Goal: Use online tool/utility: Utilize a website feature to perform a specific function

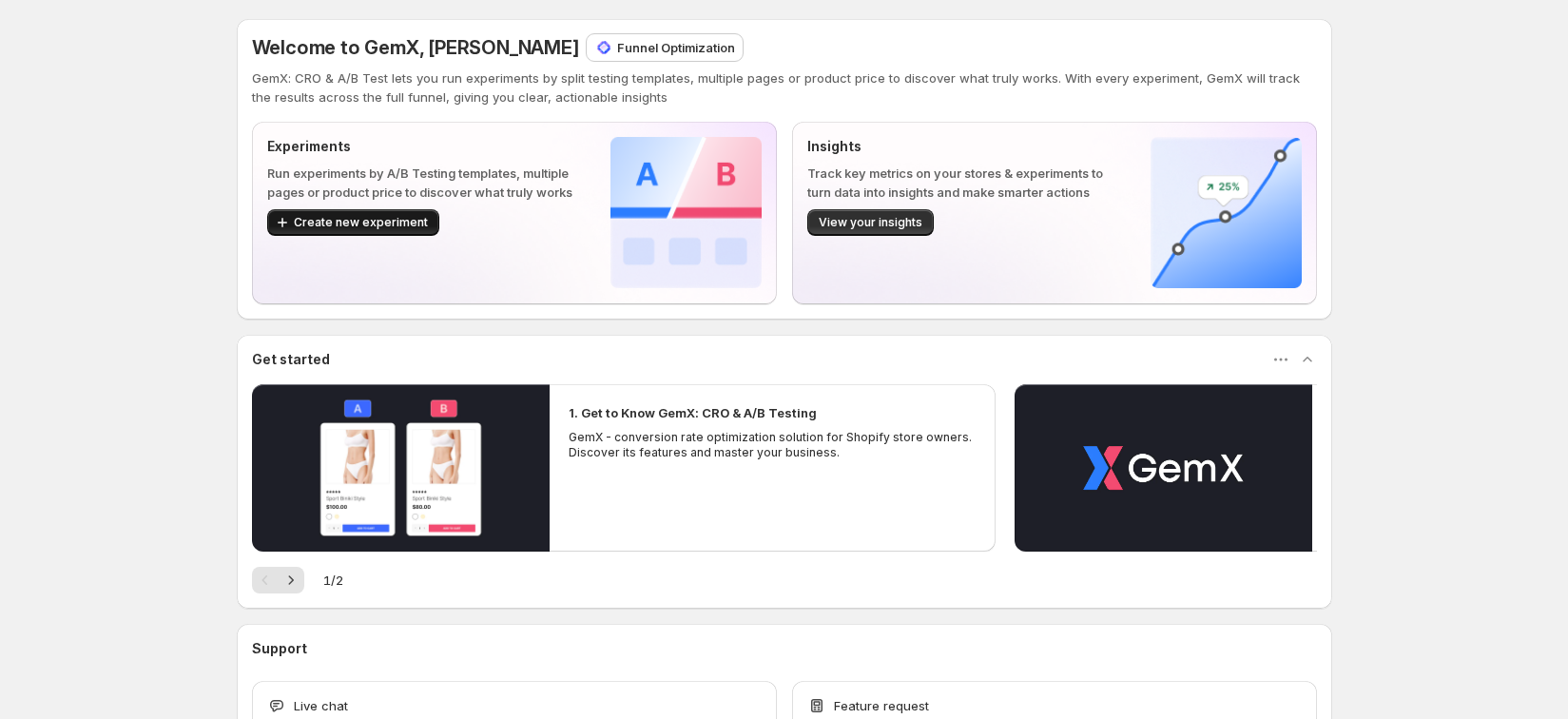
click at [415, 227] on span "Create new experiment" at bounding box center [361, 222] width 134 height 15
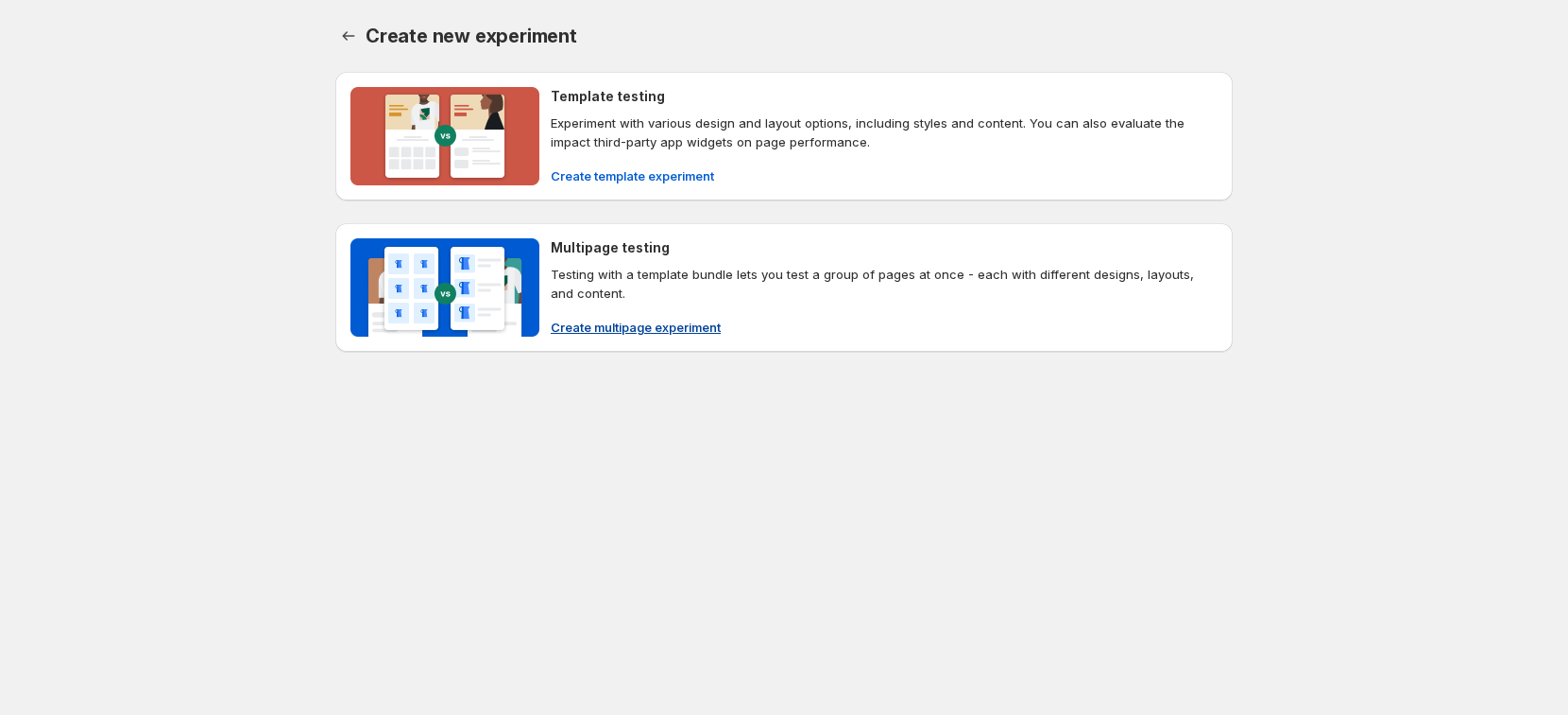
click at [772, 185] on div "Create template experiment" at bounding box center [884, 176] width 667 height 19
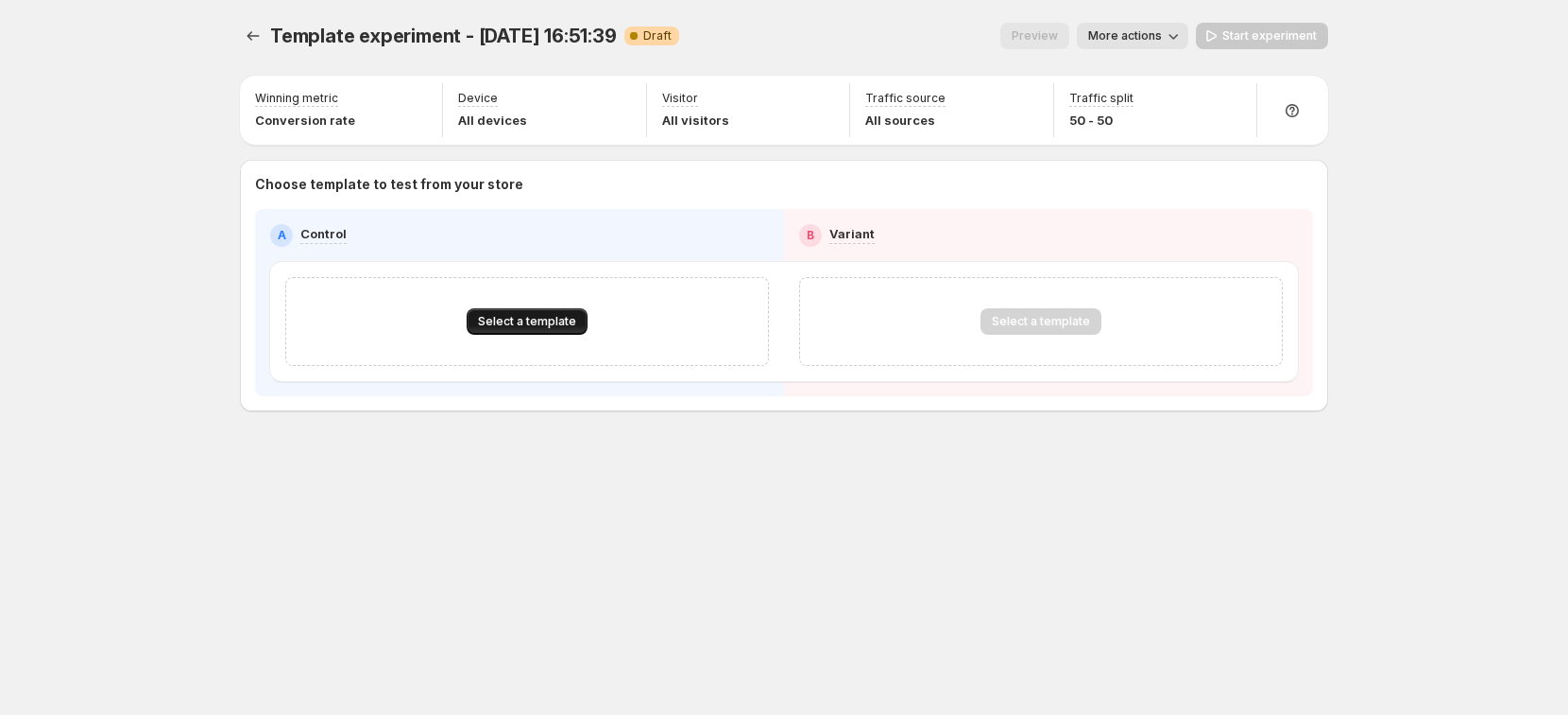
click at [564, 325] on span "Select a template" at bounding box center [526, 322] width 98 height 15
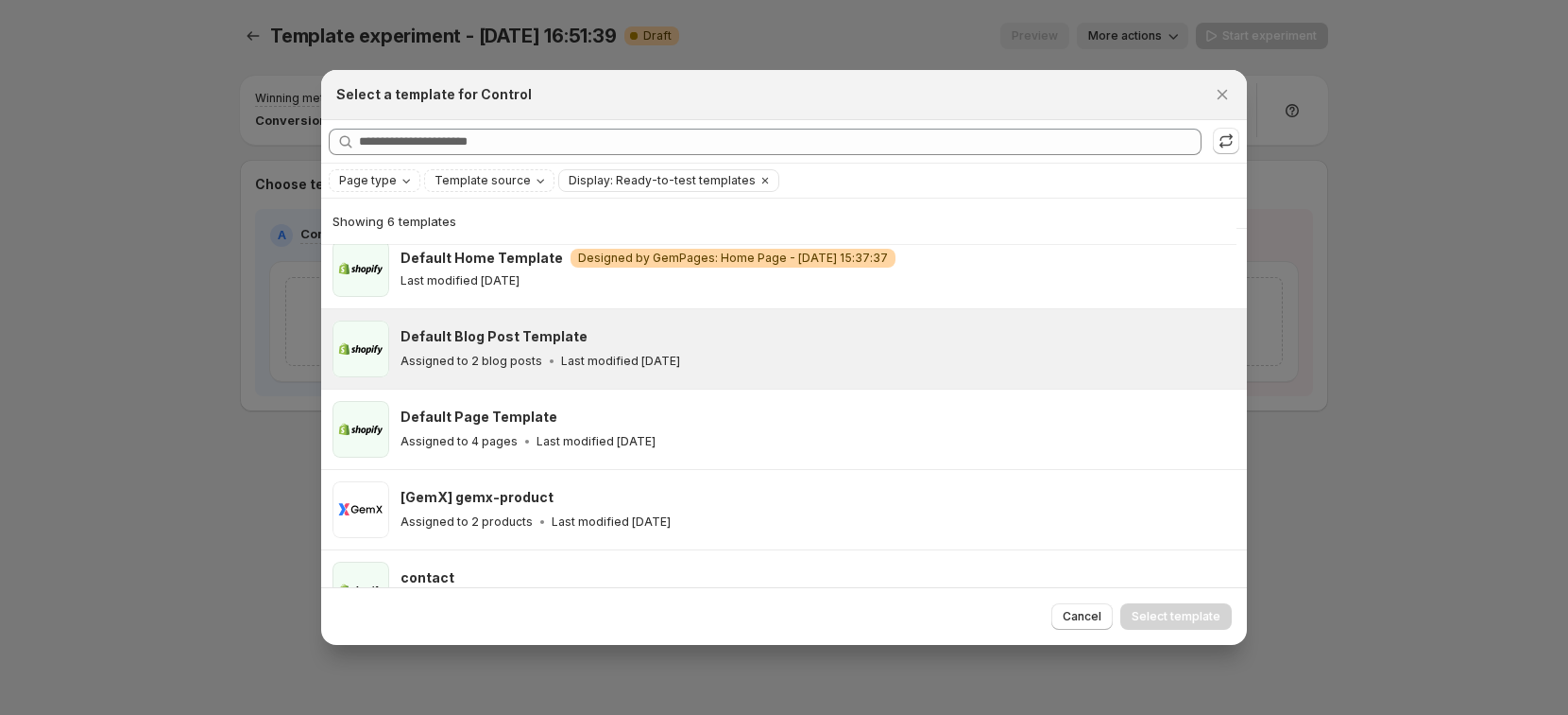
scroll to position [140, 0]
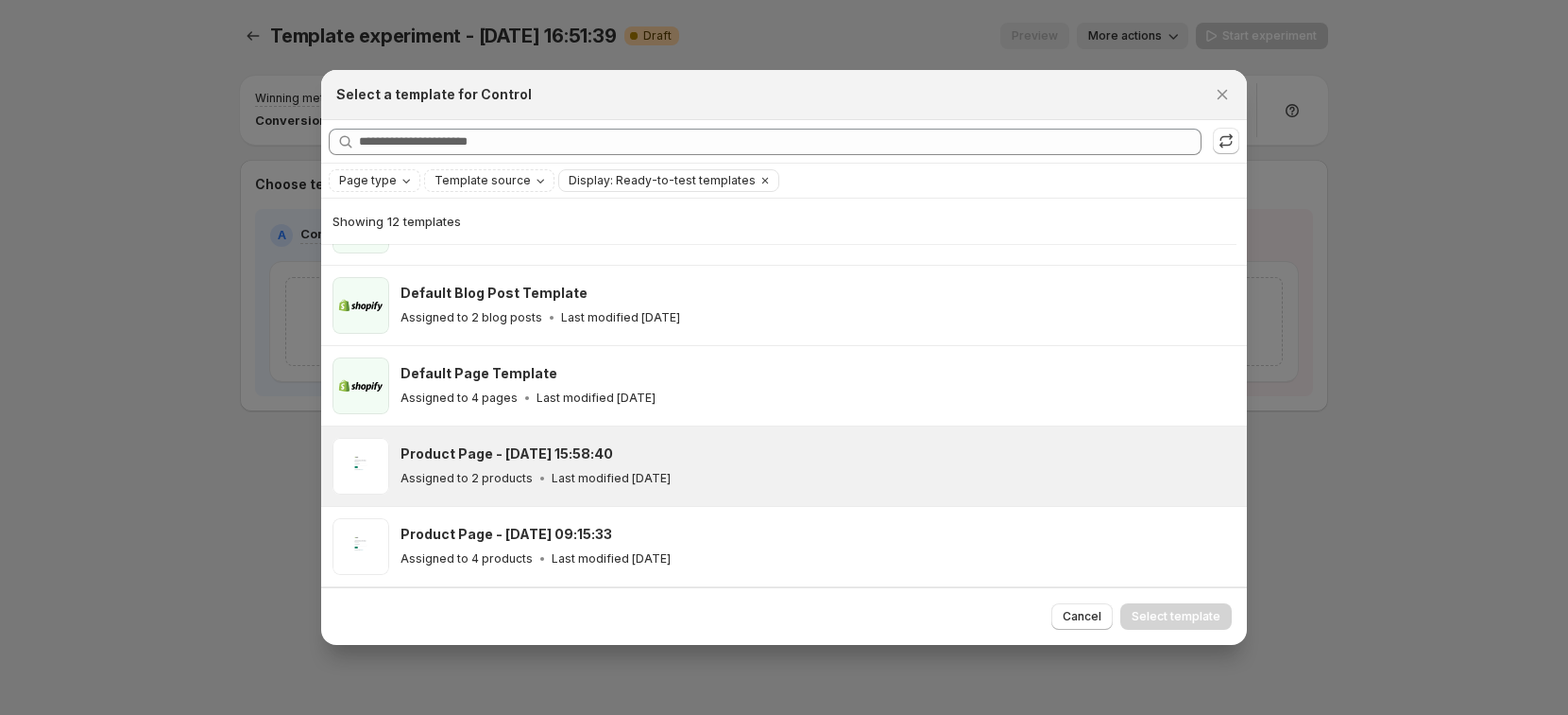
click at [546, 454] on h3 "Product Page - [DATE] 15:58:40" at bounding box center [506, 454] width 212 height 19
click at [1193, 617] on span "Select template" at bounding box center [1175, 616] width 88 height 15
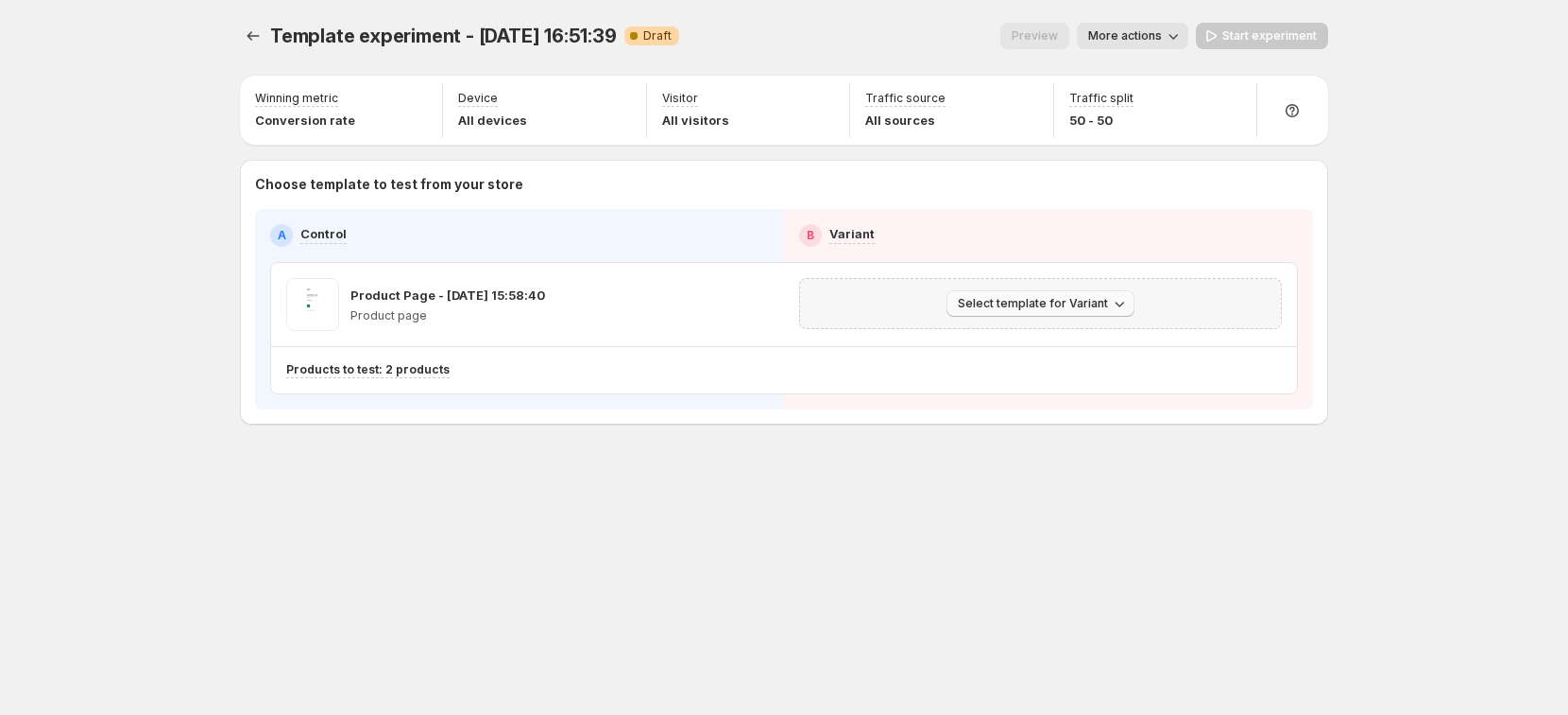
click at [1069, 290] on button "Select template for Variant" at bounding box center [1041, 304] width 188 height 27
click at [1026, 363] on button "Create Variant based on Control" at bounding box center [1044, 374] width 204 height 30
click at [1274, 31] on span "Start experiment" at bounding box center [1269, 36] width 94 height 15
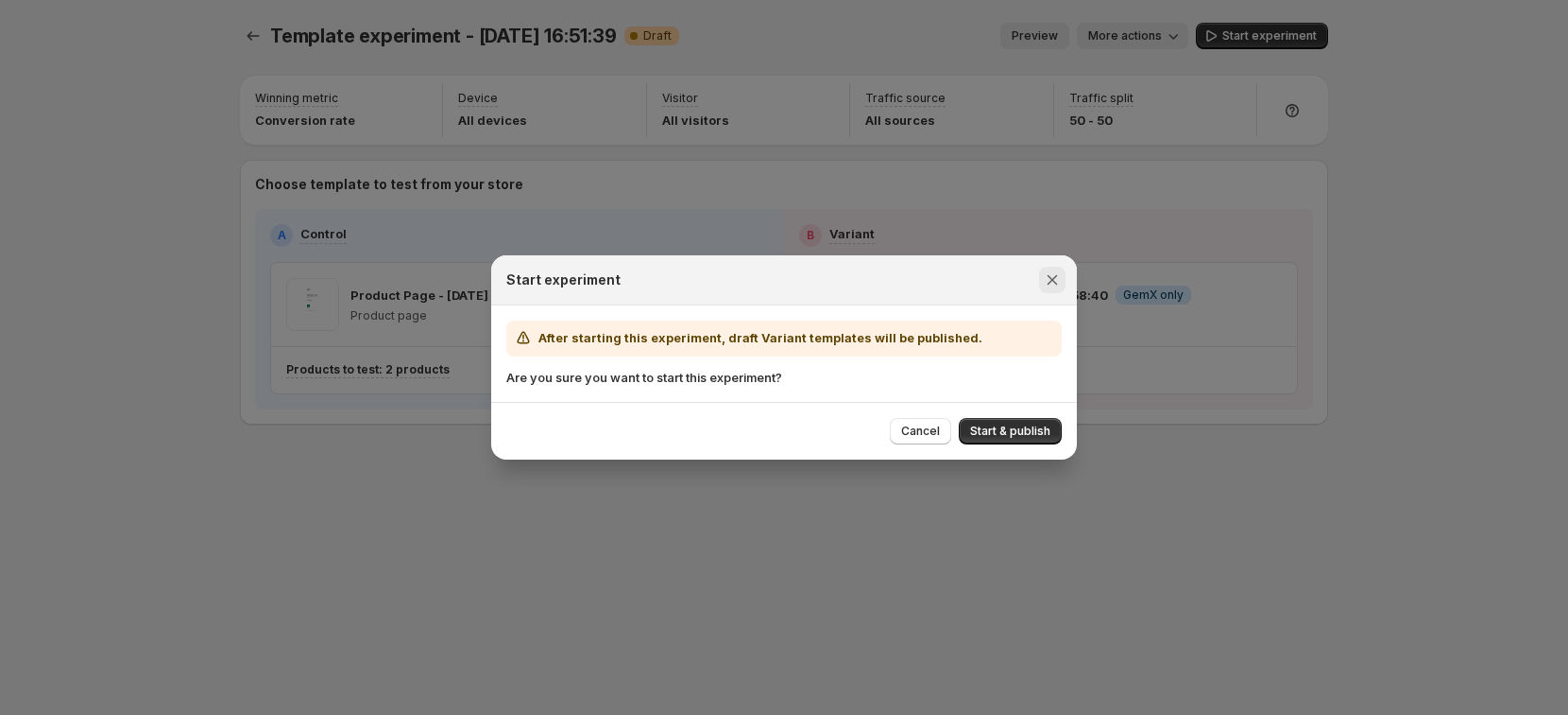
click at [1050, 285] on icon "Close" at bounding box center [1052, 280] width 19 height 19
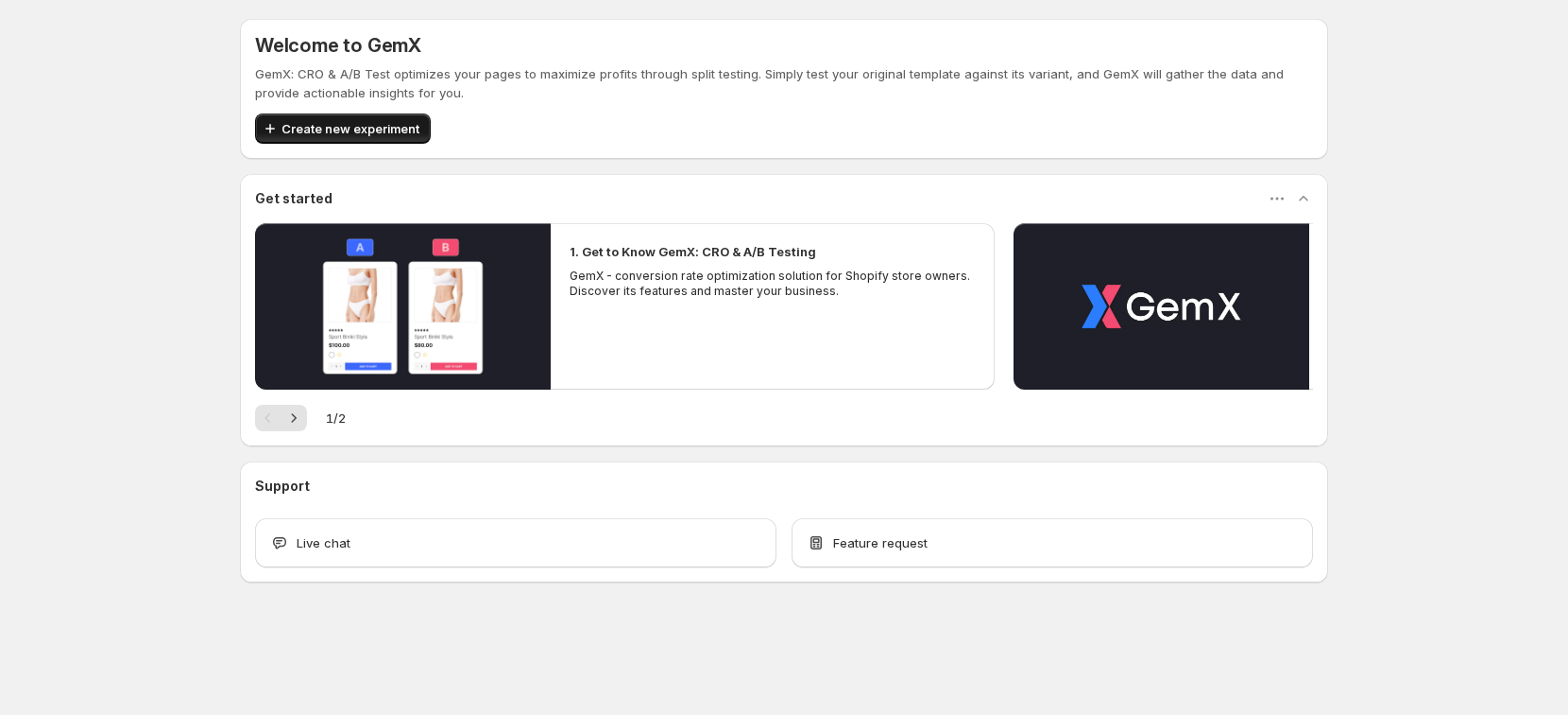
click at [369, 125] on span "Create new experiment" at bounding box center [350, 129] width 138 height 19
